Goal: Task Accomplishment & Management: Use online tool/utility

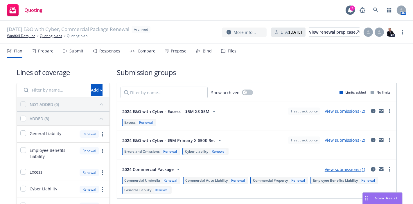
click at [77, 57] on div "Submit" at bounding box center [73, 51] width 21 height 14
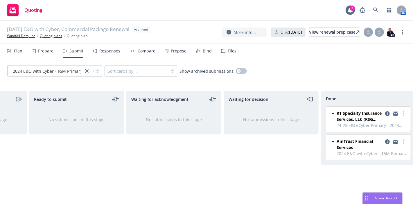
scroll to position [0, 85]
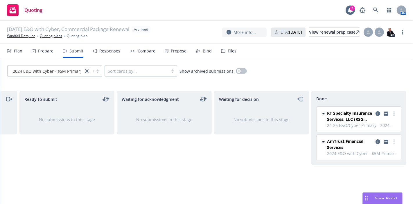
click at [106, 52] on div "Responses" at bounding box center [109, 51] width 21 height 5
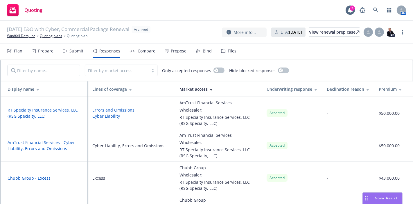
scroll to position [59, 0]
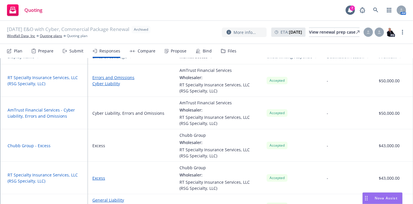
click at [148, 54] on div "Compare" at bounding box center [142, 51] width 26 height 14
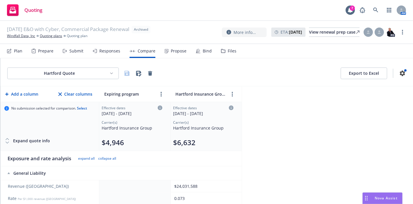
click at [176, 50] on div "Propose" at bounding box center [179, 51] width 16 height 5
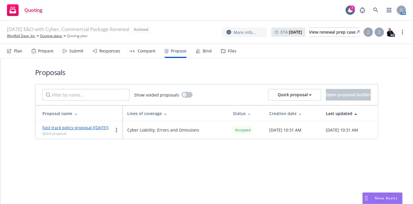
click at [203, 51] on div "Bind" at bounding box center [207, 51] width 9 height 5
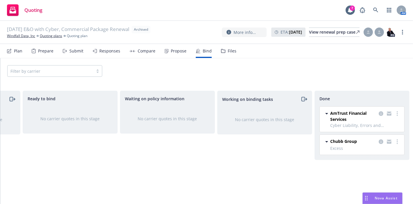
scroll to position [0, 85]
click at [230, 49] on div "Files" at bounding box center [232, 51] width 9 height 5
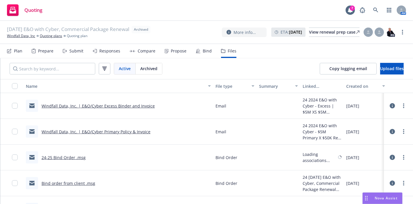
click at [172, 51] on div "Propose" at bounding box center [179, 51] width 16 height 5
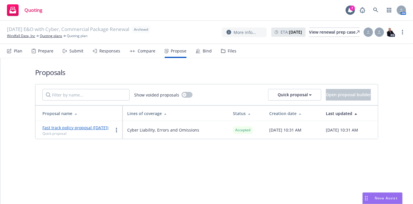
click at [205, 51] on div "Bind" at bounding box center [207, 51] width 9 height 5
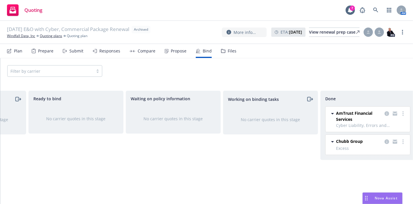
scroll to position [0, 85]
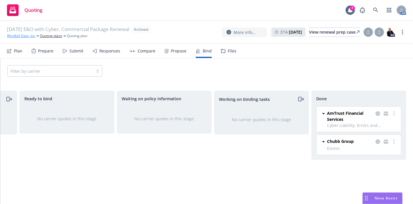
click at [27, 38] on link "Windfall Data, Inc" at bounding box center [21, 35] width 28 height 5
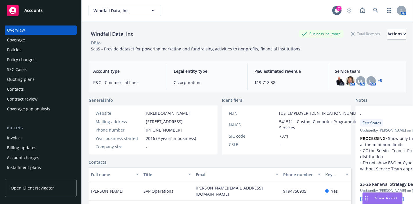
click at [26, 48] on div "Policies" at bounding box center [40, 49] width 67 height 9
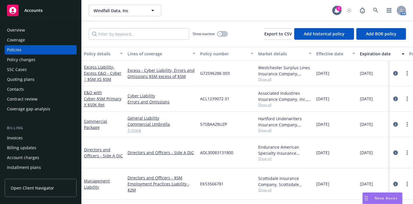
click at [39, 77] on div "Quoting plans" at bounding box center [40, 79] width 67 height 9
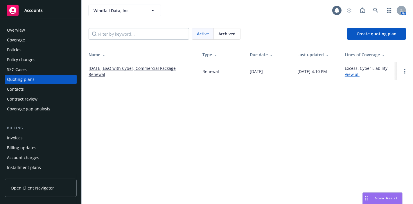
click at [151, 66] on link "[DATE] E&O with Cyber, Commercial Package Renewal" at bounding box center [141, 71] width 104 height 12
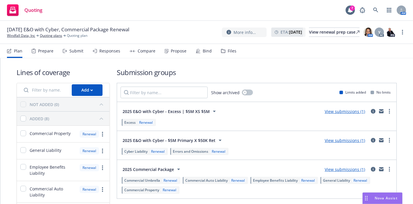
click at [181, 51] on div "Propose" at bounding box center [179, 51] width 16 height 5
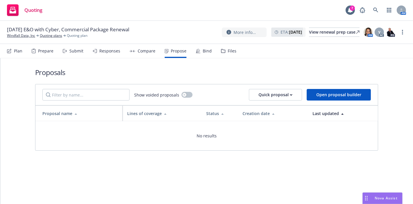
click at [179, 78] on div at bounding box center [206, 80] width 343 height 7
click at [295, 95] on button "Quick proposal" at bounding box center [275, 95] width 53 height 12
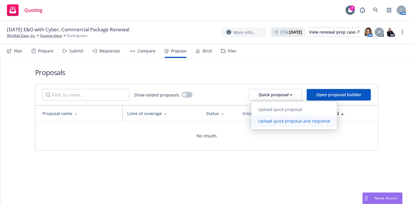
click at [274, 125] on link "Upload quick proposal and response" at bounding box center [294, 122] width 86 height 12
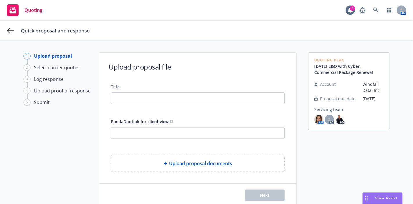
click at [232, 119] on div "PandaDoc link for client view" at bounding box center [198, 121] width 174 height 7
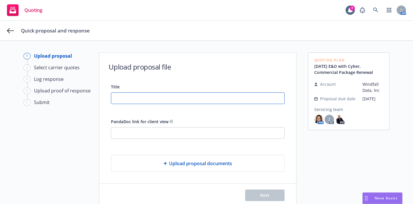
click at [210, 99] on input "Title" at bounding box center [197, 98] width 173 height 11
type input "[DATE]-"
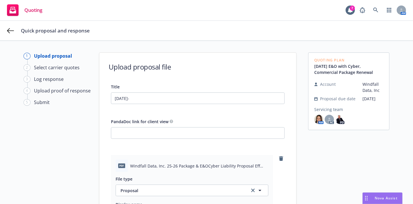
type textarea "x"
